Goal: Task Accomplishment & Management: Manage account settings

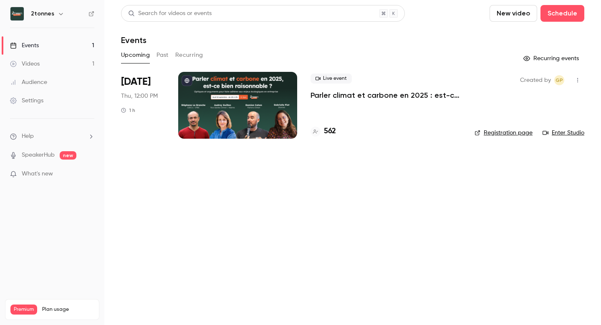
click at [160, 51] on button "Past" at bounding box center [162, 54] width 12 height 13
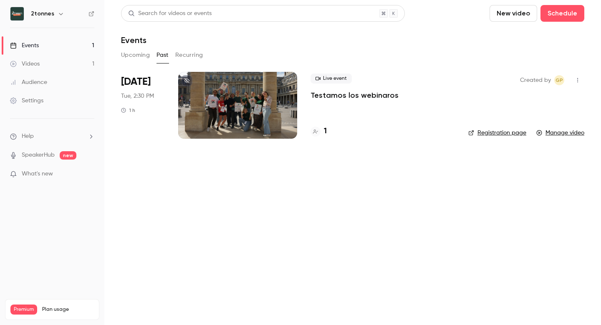
click at [181, 56] on button "Recurring" at bounding box center [189, 54] width 28 height 13
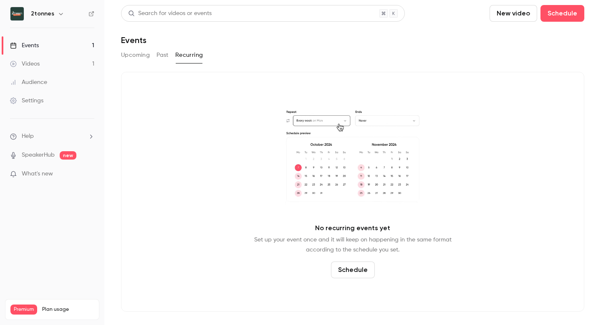
click at [146, 55] on button "Upcoming" at bounding box center [135, 54] width 29 height 13
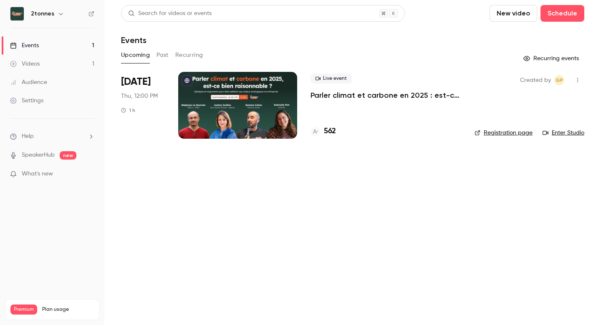
click at [361, 110] on div "Live event Parler climat et carbone en 2025 : est-ce bien raisonnable ? 562" at bounding box center [385, 105] width 151 height 67
click at [348, 93] on p "Parler climat et carbone en 2025 : est-ce bien raisonnable ?" at bounding box center [385, 95] width 151 height 10
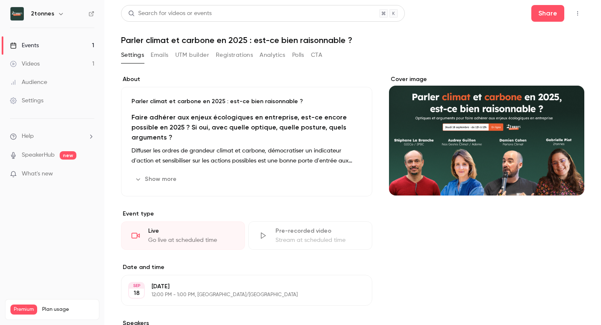
click at [241, 56] on button "Registrations" at bounding box center [234, 54] width 37 height 13
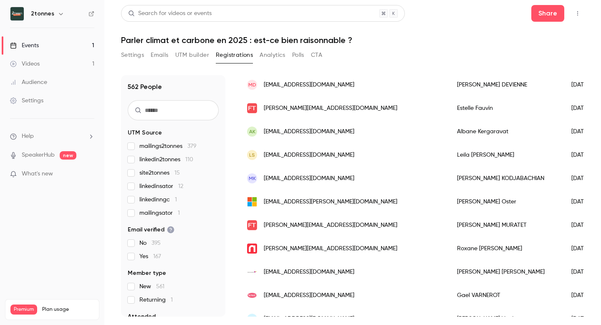
scroll to position [899, 0]
